Goal: Task Accomplishment & Management: Complete application form

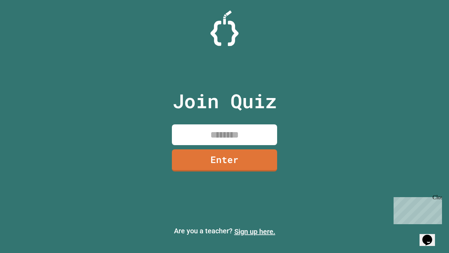
click at [255, 231] on link "Sign up here." at bounding box center [255, 231] width 41 height 8
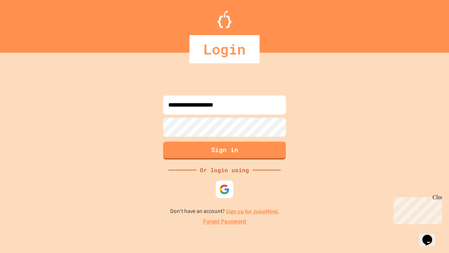
type input "**********"
